Goal: Check status: Check status

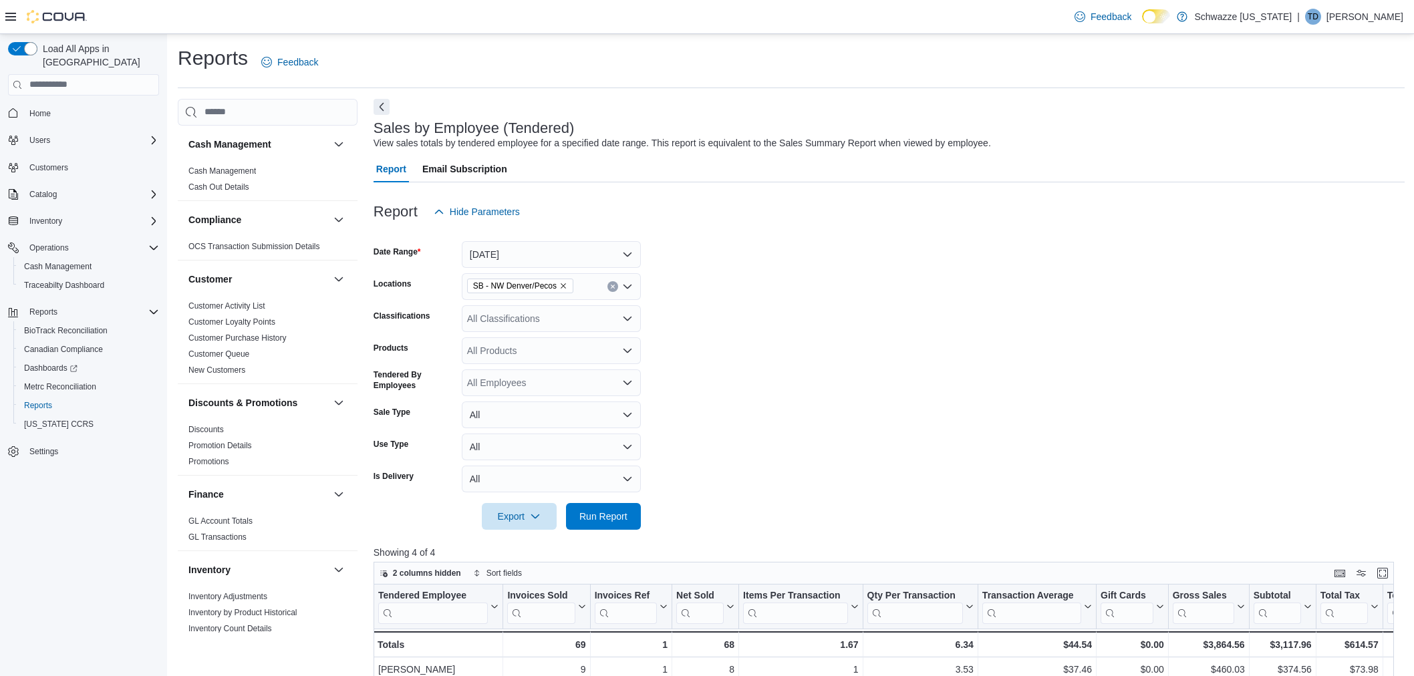
scroll to position [437, 0]
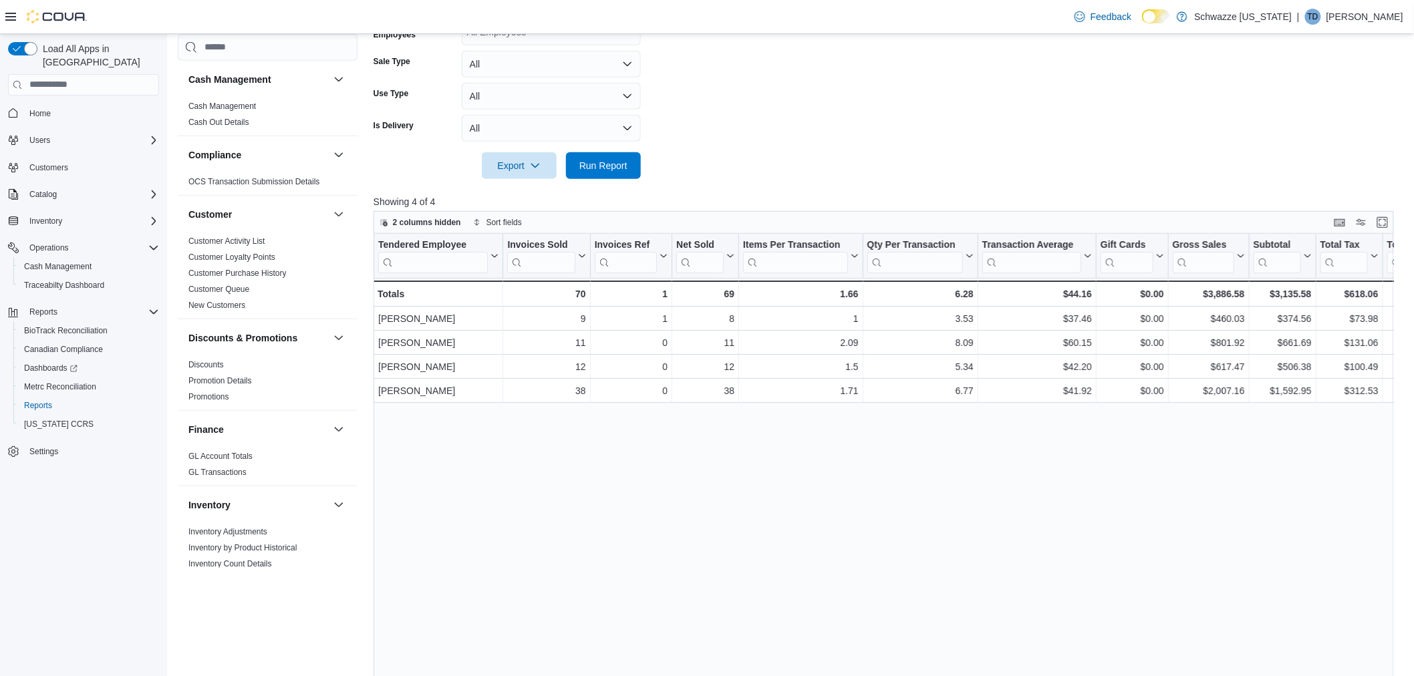
scroll to position [437, 0]
